Goal: Task Accomplishment & Management: Complete application form

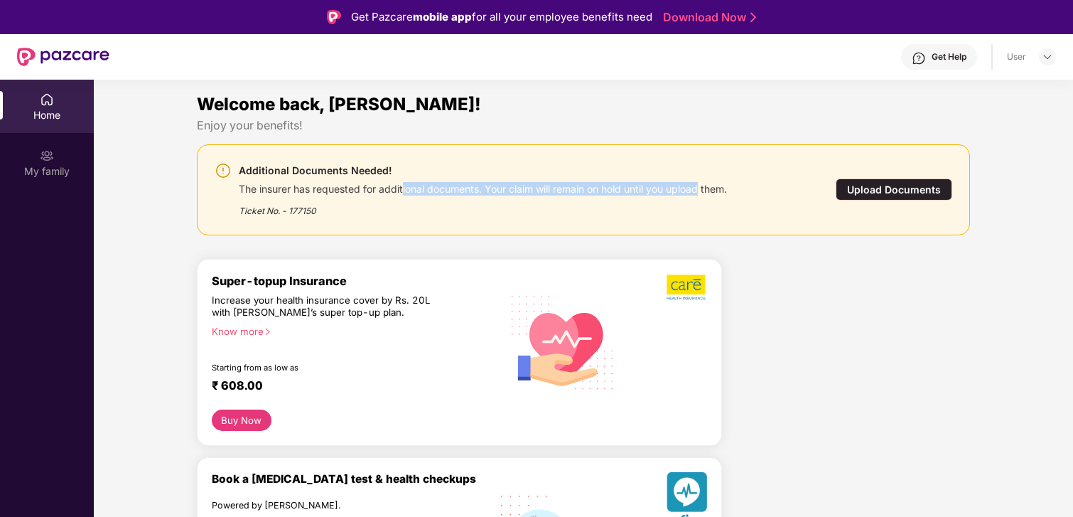
drag, startPoint x: 402, startPoint y: 188, endPoint x: 670, endPoint y: 197, distance: 267.4
click at [705, 189] on div "The insurer has requested for additional documents. Your claim will remain on h…" at bounding box center [483, 187] width 488 height 16
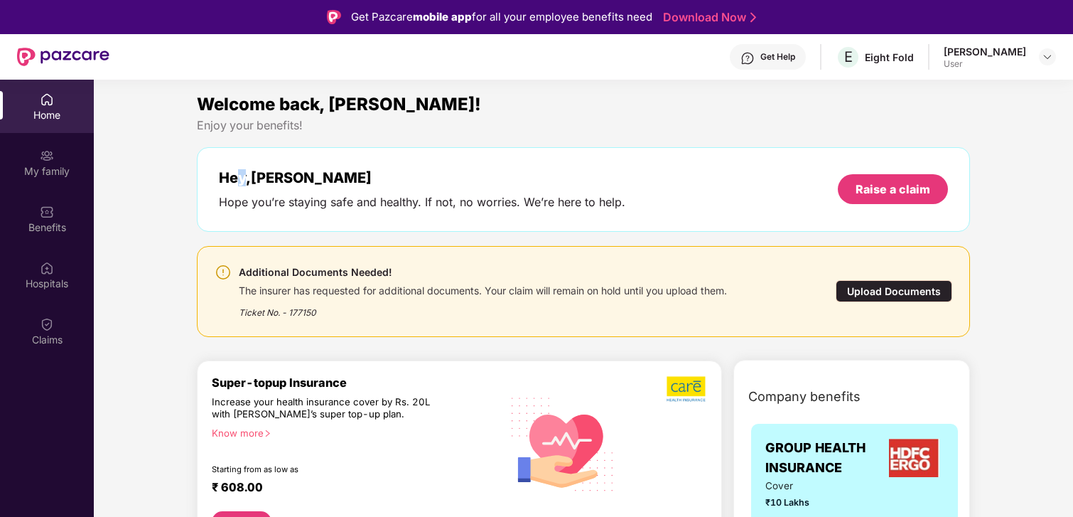
drag, startPoint x: 230, startPoint y: 182, endPoint x: 244, endPoint y: 183, distance: 13.6
click at [243, 183] on div "Hey, [PERSON_NAME]" at bounding box center [422, 177] width 407 height 17
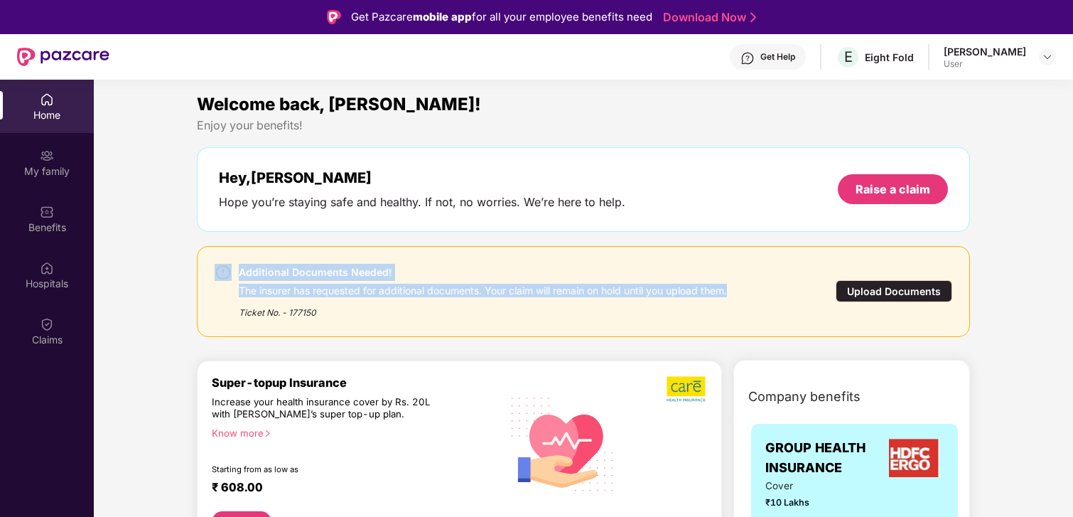
drag, startPoint x: 239, startPoint y: 282, endPoint x: 746, endPoint y: 296, distance: 507.7
click at [743, 296] on div "Additional Documents Needed! The insurer has requested for additional documents…" at bounding box center [522, 291] width 615 height 55
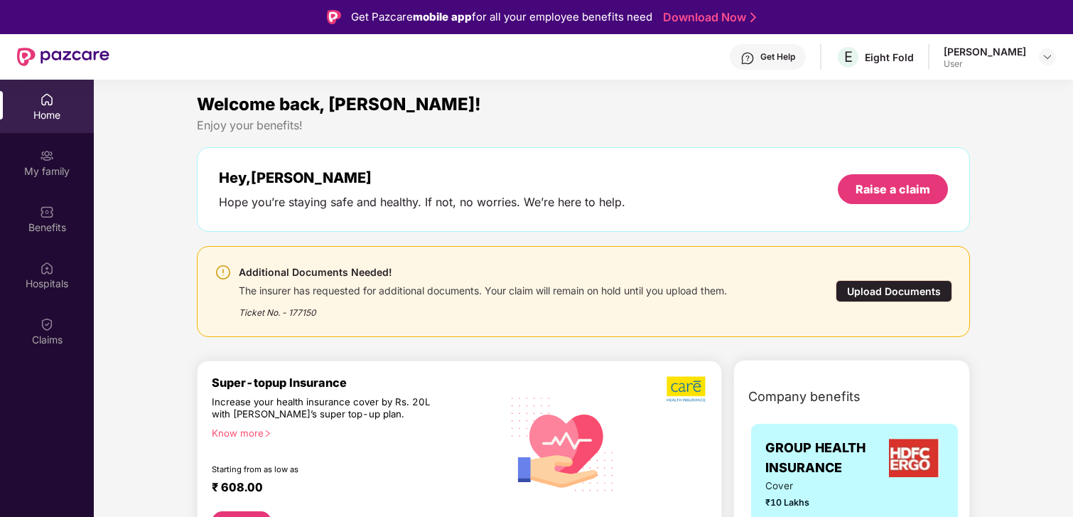
drag, startPoint x: 753, startPoint y: 316, endPoint x: 806, endPoint y: 303, distance: 54.3
click at [756, 316] on div "Additional Documents Needed! The insurer has requested for additional documents…" at bounding box center [522, 291] width 615 height 55
click at [882, 291] on div "Upload Documents" at bounding box center [894, 291] width 117 height 22
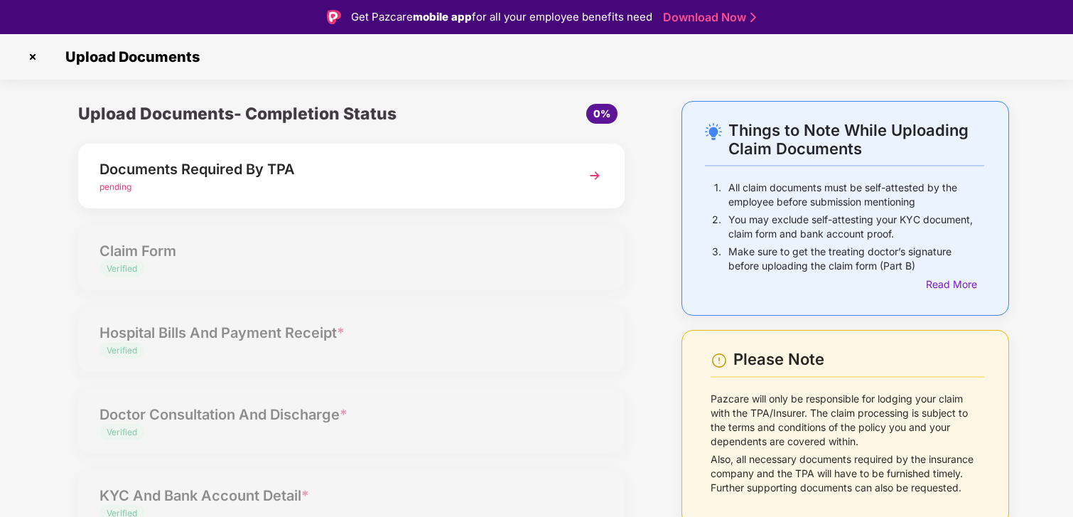
click at [251, 173] on div "Documents Required By TPA" at bounding box center [331, 169] width 462 height 23
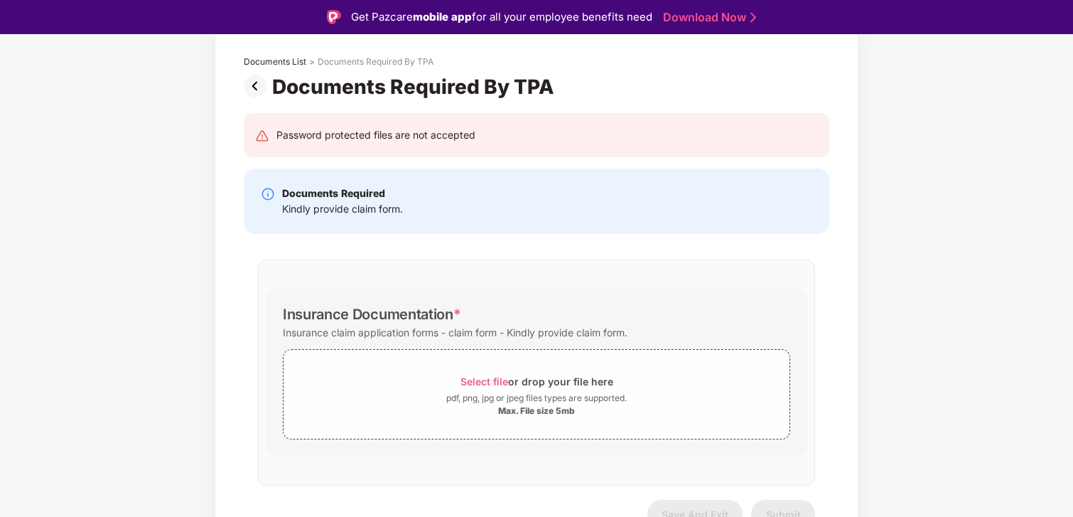
scroll to position [71, 0]
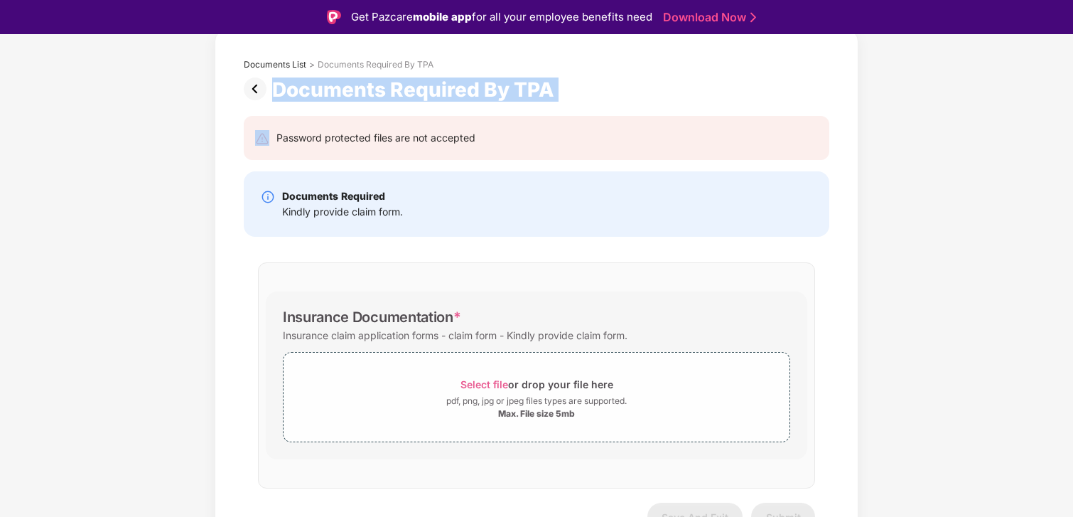
drag, startPoint x: 276, startPoint y: 88, endPoint x: 549, endPoint y: 107, distance: 273.6
click at [549, 107] on div "Documents List > Documents Required By TPA Documents Required By TPA Password p…" at bounding box center [536, 303] width 628 height 530
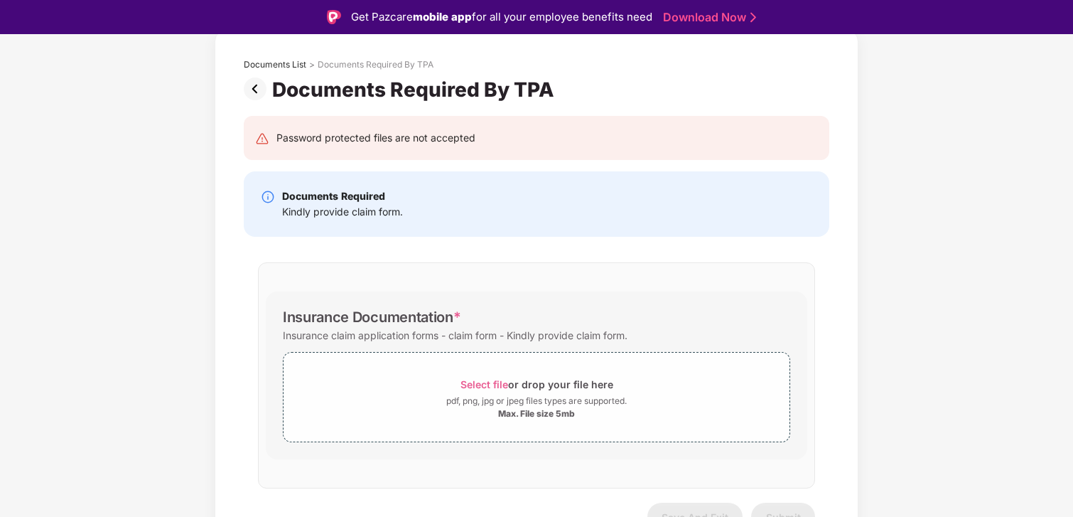
click at [173, 289] on div "Documents List > Documents Required By TPA Documents Required By TPA Password p…" at bounding box center [536, 303] width 1073 height 546
drag, startPoint x: 284, startPoint y: 335, endPoint x: 658, endPoint y: 340, distance: 373.9
click at [657, 340] on div "Insurance claim application forms - claim form - Kindly provide claim form." at bounding box center [537, 335] width 508 height 19
click at [252, 94] on img at bounding box center [258, 88] width 28 height 23
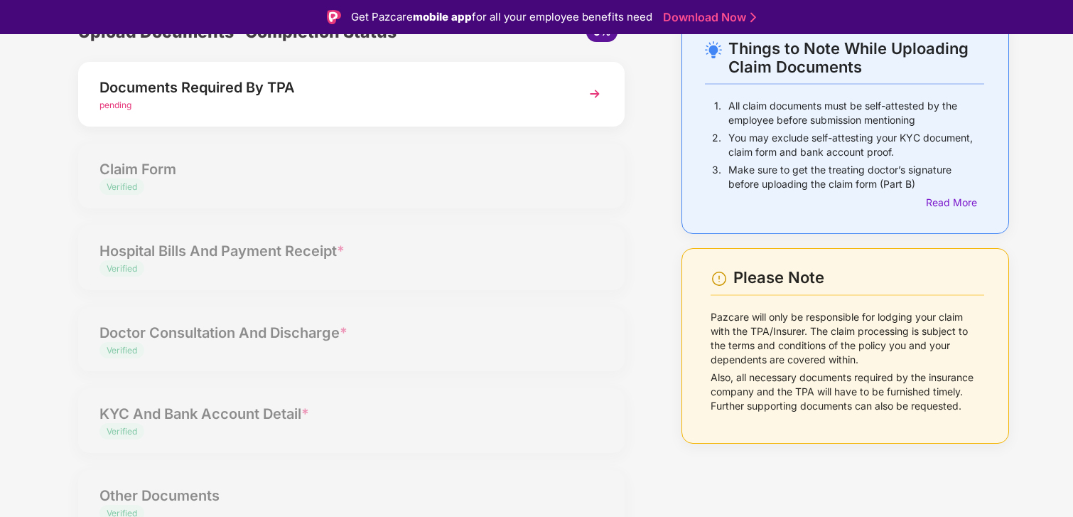
scroll to position [82, 0]
click at [130, 171] on div "Upload Documents- Completion Status 0% Documents Required By TPA pending Claim …" at bounding box center [351, 284] width 575 height 532
click at [163, 166] on div "Upload Documents- Completion Status 0% Documents Required By TPA pending Claim …" at bounding box center [351, 284] width 575 height 532
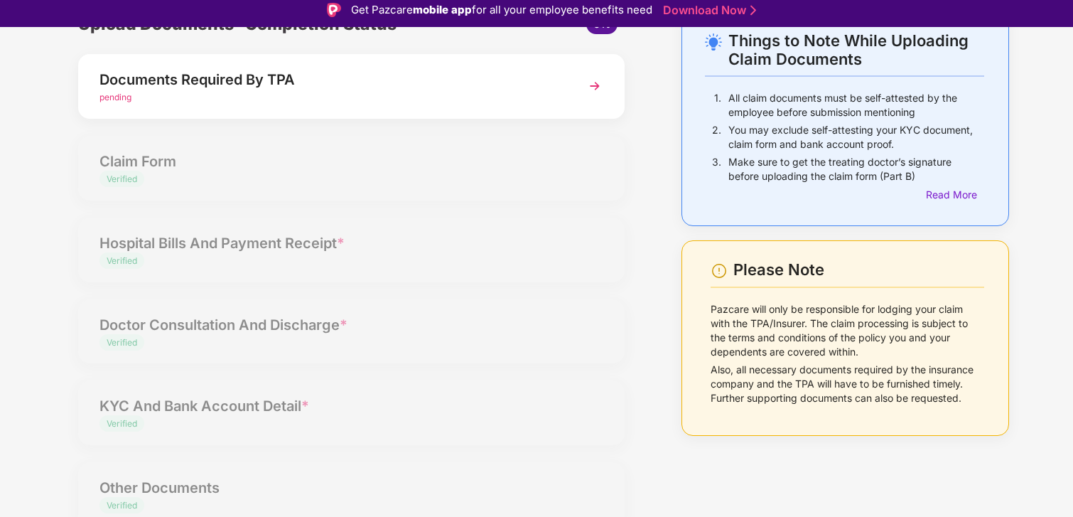
scroll to position [0, 0]
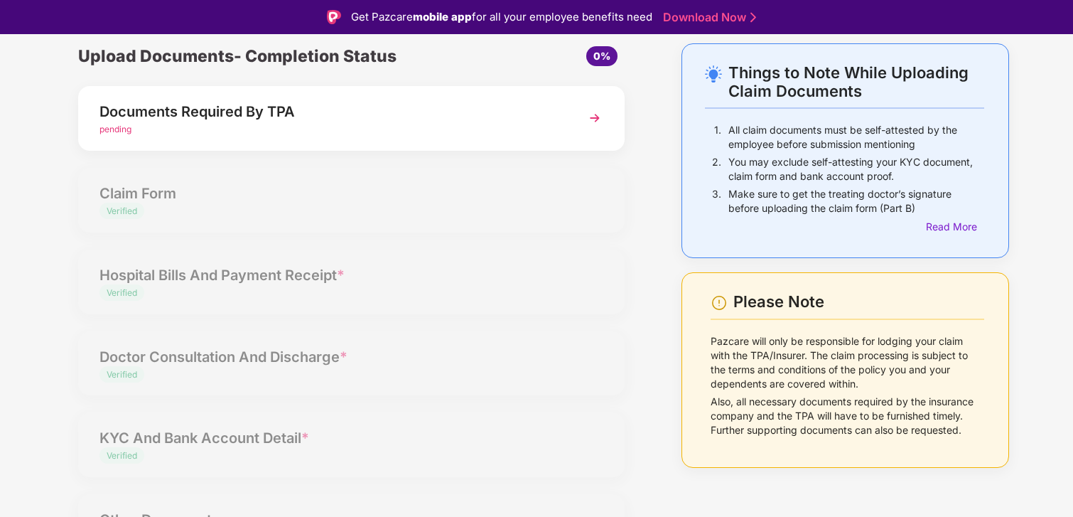
click at [162, 193] on div "Upload Documents- Completion Status 0% Documents Required By TPA pending Claim …" at bounding box center [351, 309] width 575 height 532
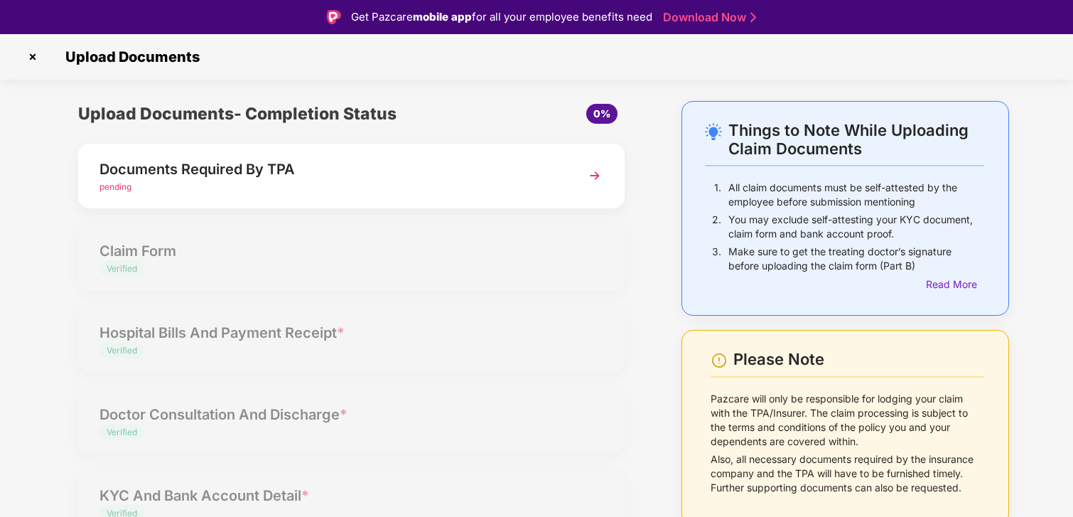
click at [31, 55] on img at bounding box center [32, 56] width 23 height 23
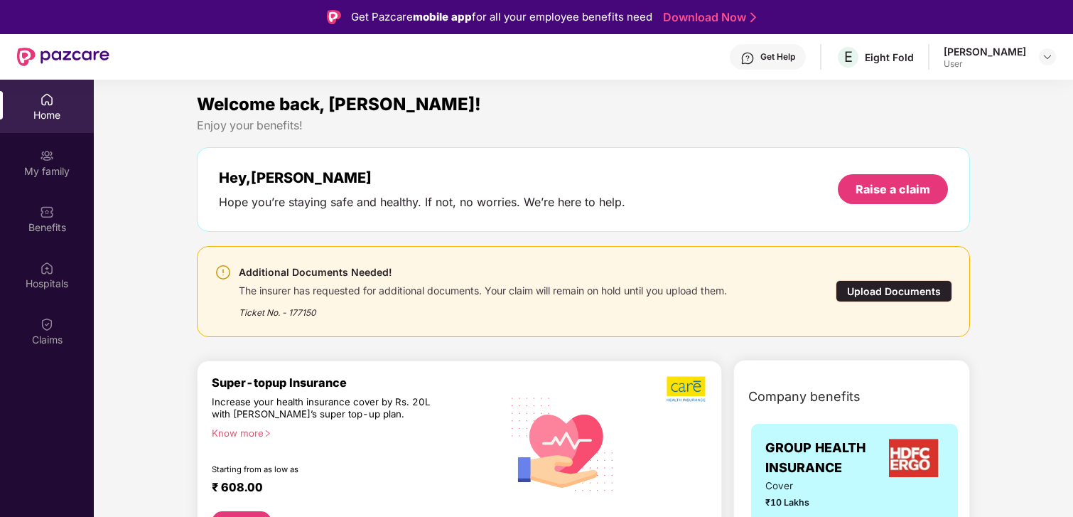
click at [761, 53] on div "Get Help" at bounding box center [778, 56] width 35 height 11
